Goal: Task Accomplishment & Management: Manage account settings

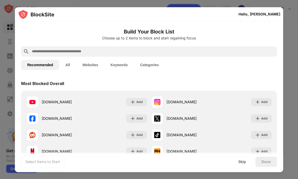
click at [118, 63] on button "Keywords" at bounding box center [119, 65] width 30 height 10
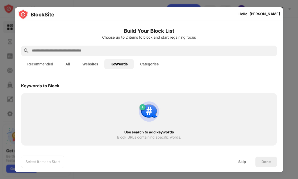
click at [34, 99] on div "Use search to add keywords Block URLs containing specific words." at bounding box center [149, 119] width 250 height 46
click at [145, 137] on div "Block URLs containing specific words." at bounding box center [149, 137] width 64 height 4
drag, startPoint x: 145, startPoint y: 137, endPoint x: 131, endPoint y: 105, distance: 34.7
click at [131, 105] on div "Use search to add keywords Block URLs containing specific words." at bounding box center [149, 119] width 250 height 46
click at [76, 49] on input "text" at bounding box center [152, 51] width 243 height 6
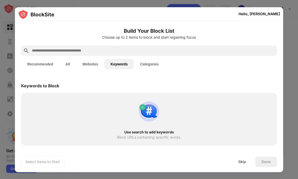
click at [51, 93] on div "Use search to add keywords Block URLs containing specific words." at bounding box center [149, 119] width 256 height 53
drag, startPoint x: 273, startPoint y: 157, endPoint x: 154, endPoint y: 138, distance: 120.5
click at [154, 138] on div "Build Your Block List Choose up to 2 items to block and start regaining focus R…" at bounding box center [149, 96] width 268 height 151
click at [141, 106] on img at bounding box center [149, 111] width 25 height 25
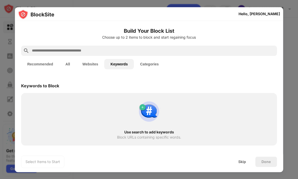
click at [149, 64] on button "Categories" at bounding box center [149, 64] width 31 height 10
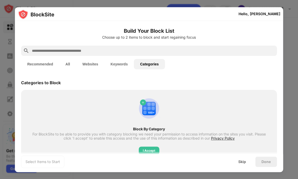
click at [119, 66] on button "Keywords" at bounding box center [119, 64] width 30 height 10
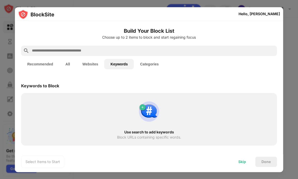
click at [246, 166] on div "Skip" at bounding box center [242, 161] width 20 height 10
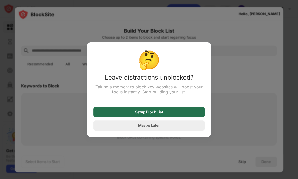
click at [167, 112] on div "Setup Block List" at bounding box center [148, 112] width 111 height 10
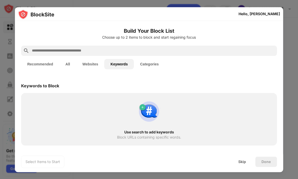
click at [73, 62] on button "All" at bounding box center [67, 64] width 17 height 10
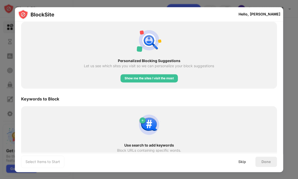
scroll to position [900, 0]
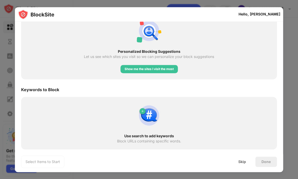
click at [185, 125] on div "Use search to add keywords Block URLs containing specific words." at bounding box center [149, 123] width 250 height 46
click at [38, 128] on div "Use search to add keywords Block URLs containing specific words." at bounding box center [149, 123] width 250 height 46
click at [39, 156] on div "Select Items to Start" at bounding box center [42, 161] width 43 height 12
click at [41, 164] on div "Select Items to Start" at bounding box center [42, 161] width 43 height 12
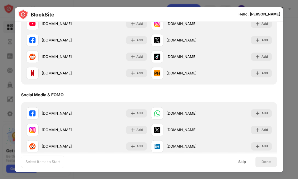
scroll to position [168, 0]
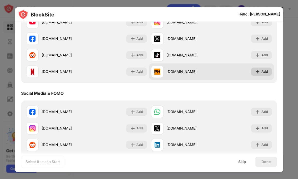
click at [255, 72] on img at bounding box center [257, 71] width 5 height 5
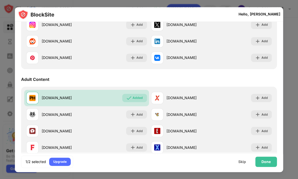
scroll to position [279, 0]
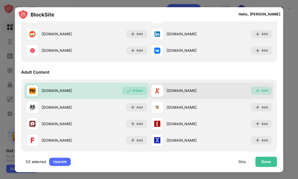
click at [261, 89] on div "Add" at bounding box center [264, 90] width 6 height 5
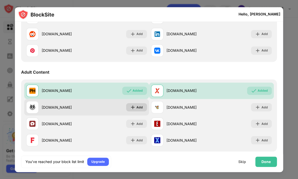
click at [131, 108] on img at bounding box center [132, 106] width 5 height 5
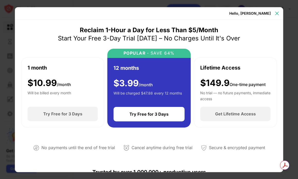
click at [277, 12] on img at bounding box center [276, 13] width 5 height 5
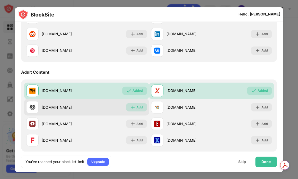
click at [131, 106] on img at bounding box center [132, 106] width 5 height 5
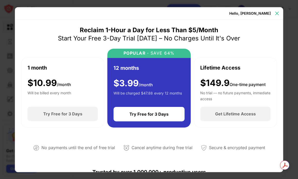
click at [276, 11] on img at bounding box center [276, 13] width 5 height 5
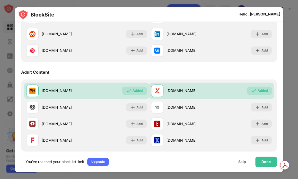
click at [276, 11] on div "Hello, [PERSON_NAME]" at bounding box center [149, 14] width 268 height 14
click at [247, 161] on div "Skip" at bounding box center [242, 161] width 20 height 10
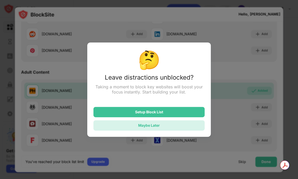
click at [169, 122] on div "Maybe Later" at bounding box center [148, 125] width 111 height 10
